Goal: Transaction & Acquisition: Subscribe to service/newsletter

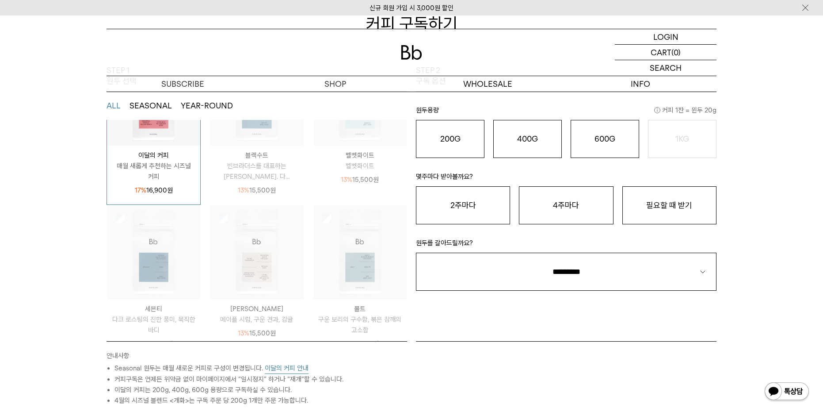
scroll to position [116, 0]
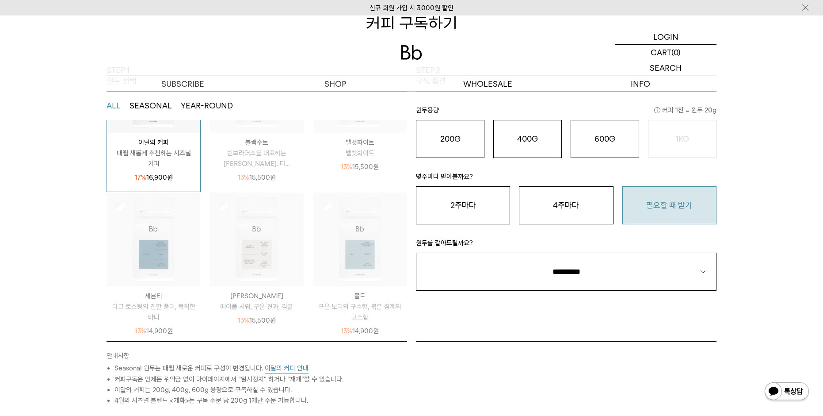
click at [661, 206] on button "필요할 때 받기" at bounding box center [670, 205] width 94 height 38
click at [452, 142] on o "200G" at bounding box center [450, 138] width 20 height 9
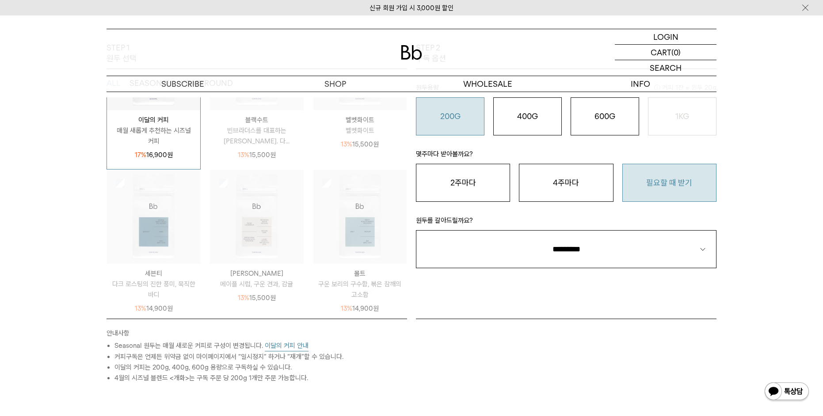
scroll to position [177, 0]
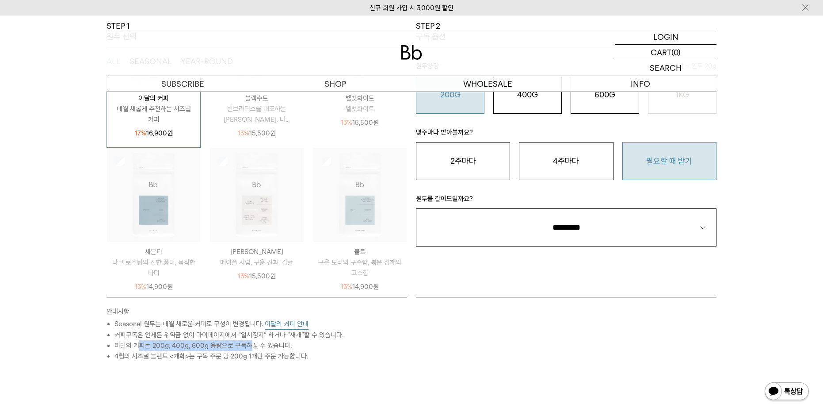
drag, startPoint x: 252, startPoint y: 348, endPoint x: 139, endPoint y: 348, distance: 112.8
click at [139, 348] on li "이달의 커피는 200g, 400g, 600g 용량으로 구독하실 수 있습니다." at bounding box center [261, 345] width 293 height 11
click at [260, 355] on li "4월의 시즈널 블렌드 <개화>는 구독 주문 당 200g 1개만 주문 가능합니다." at bounding box center [261, 356] width 293 height 11
click at [283, 324] on button "이달의 커피 안내" at bounding box center [287, 323] width 44 height 11
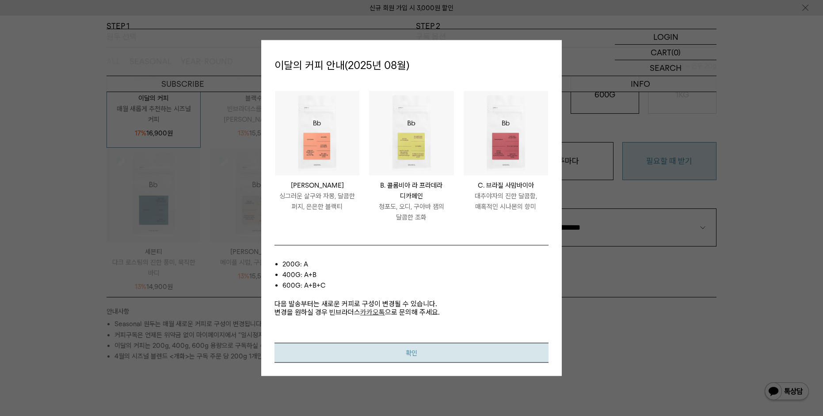
click at [439, 355] on button "확인" at bounding box center [412, 352] width 274 height 20
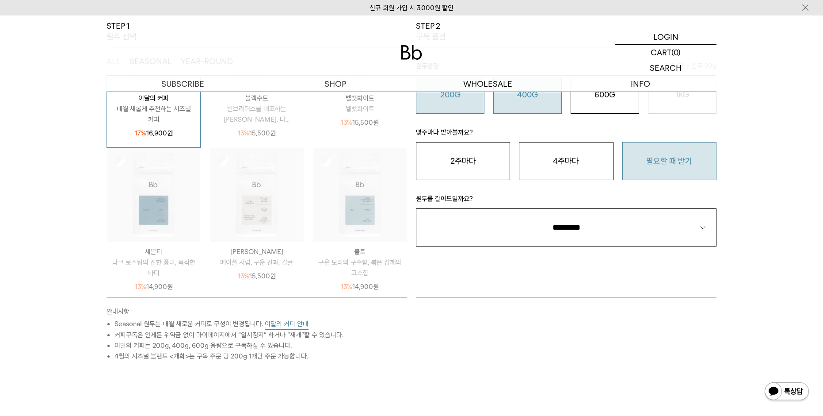
click at [533, 102] on button "400G 31,000 원" at bounding box center [527, 95] width 69 height 38
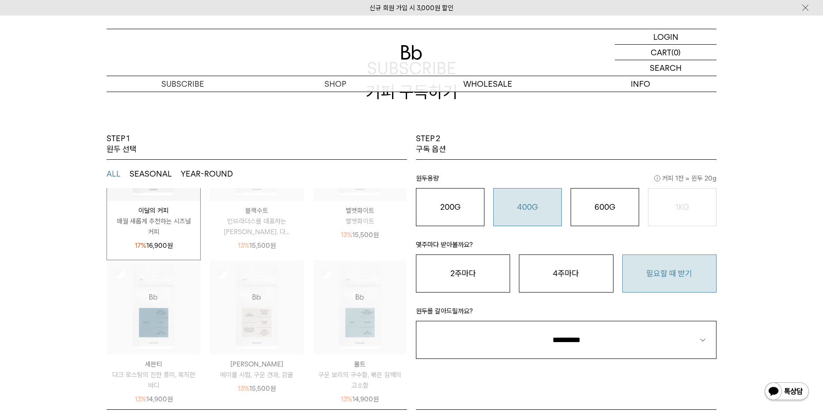
scroll to position [133, 0]
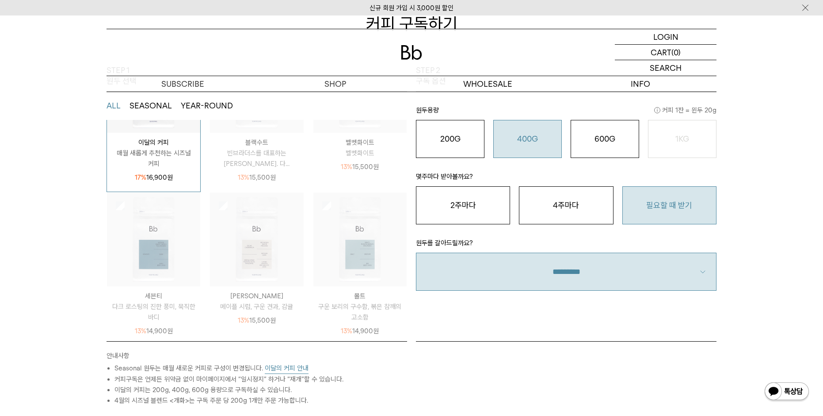
click at [565, 270] on select "**********" at bounding box center [566, 271] width 301 height 38
select select "**"
click at [416, 252] on select "**********" at bounding box center [566, 271] width 301 height 38
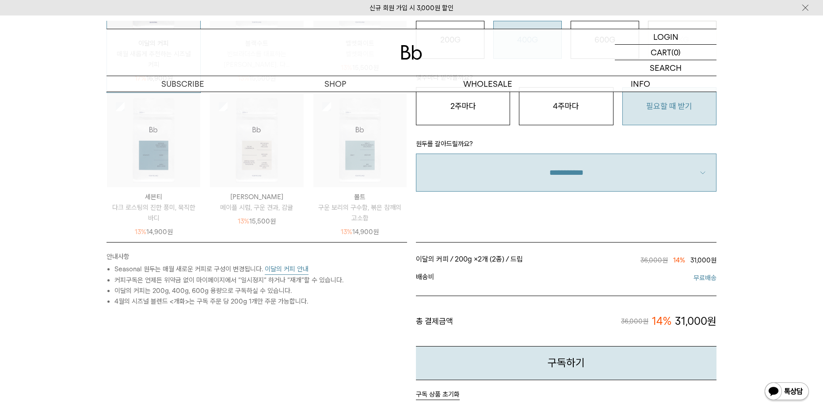
scroll to position [221, 0]
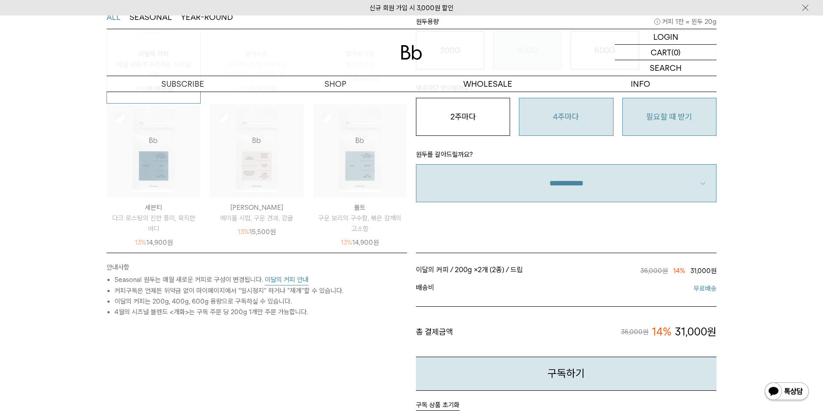
click at [555, 127] on button "4주마다" at bounding box center [566, 117] width 94 height 38
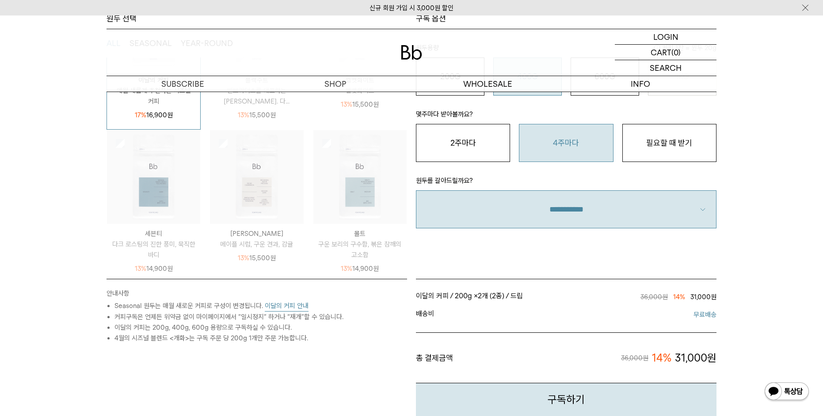
scroll to position [177, 0]
